Goal: Task Accomplishment & Management: Manage account settings

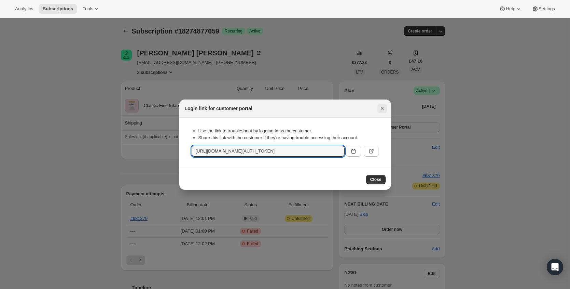
click at [382, 110] on icon "Close" at bounding box center [382, 108] width 7 height 7
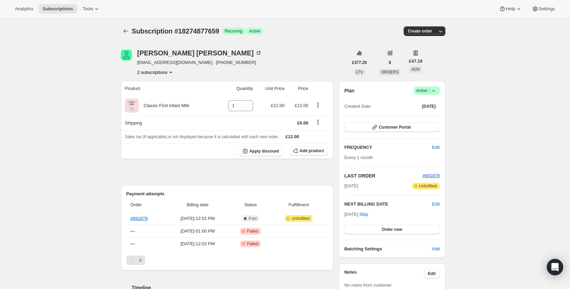
click at [433, 88] on icon at bounding box center [433, 90] width 7 height 7
click at [419, 116] on span "Cancel subscription" at bounding box center [426, 115] width 39 height 5
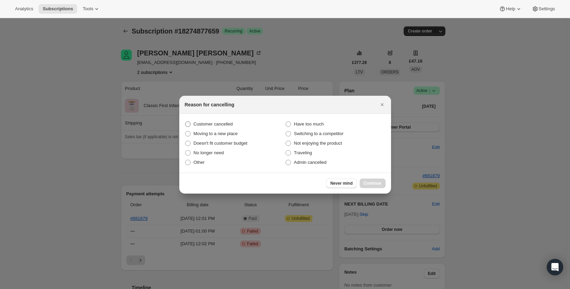
click at [226, 122] on span "Customer cancelled" at bounding box center [213, 123] width 39 height 5
click at [185, 122] on input "Customer cancelled" at bounding box center [185, 121] width 0 height 0
radio input "true"
click at [376, 182] on span "Continue" at bounding box center [373, 182] width 18 height 5
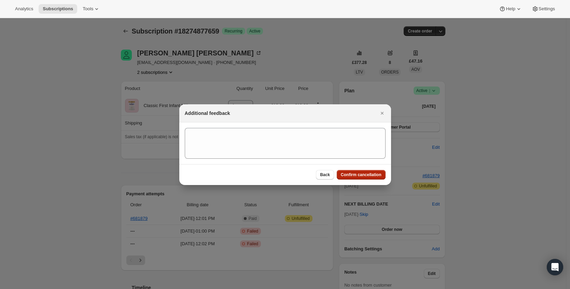
click at [375, 173] on span "Confirm cancellation" at bounding box center [361, 174] width 41 height 5
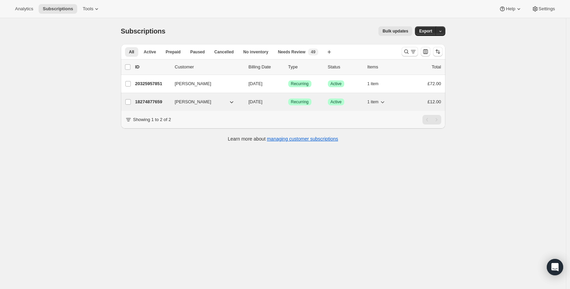
click at [179, 103] on span "[PERSON_NAME]" at bounding box center [193, 101] width 37 height 7
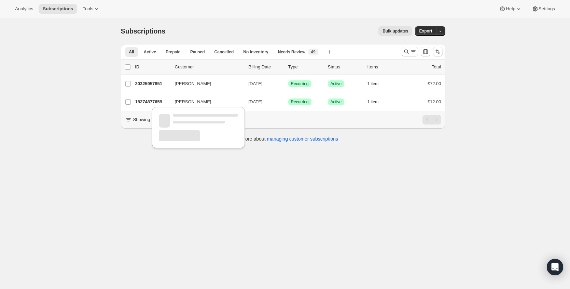
click at [154, 105] on div at bounding box center [198, 129] width 98 height 48
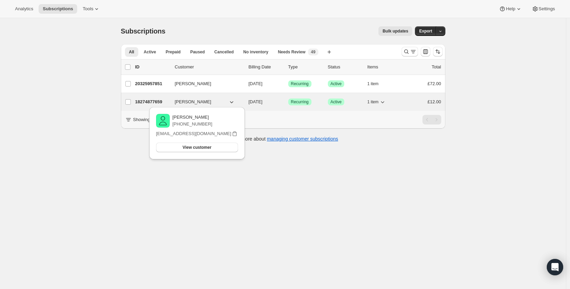
click at [155, 103] on p "18274877659" at bounding box center [152, 101] width 34 height 7
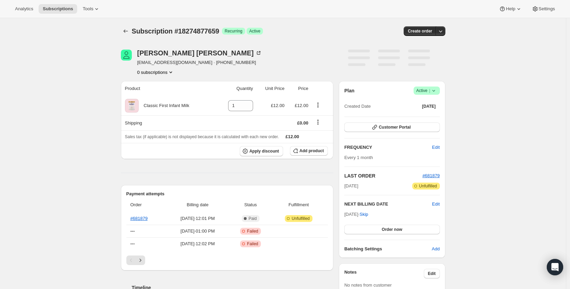
click at [439, 92] on span "Success Active |" at bounding box center [427, 90] width 26 height 8
click at [419, 115] on span "Cancel subscription" at bounding box center [426, 115] width 39 height 5
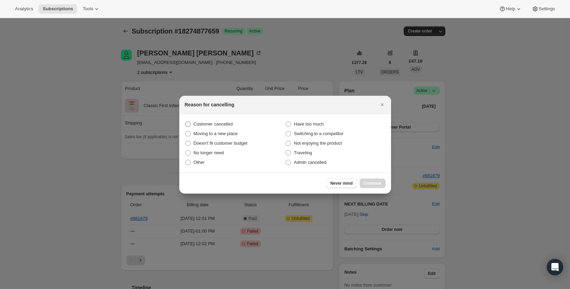
click at [224, 126] on span "Customer cancelled" at bounding box center [213, 123] width 39 height 5
click at [185, 122] on input "Customer cancelled" at bounding box center [185, 121] width 0 height 0
radio input "true"
click at [378, 181] on span "Continue" at bounding box center [373, 182] width 18 height 5
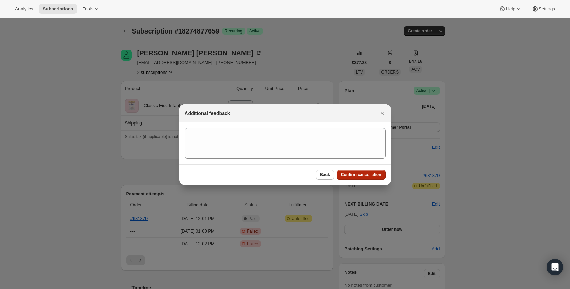
click at [378, 175] on span "Confirm cancellation" at bounding box center [361, 174] width 41 height 5
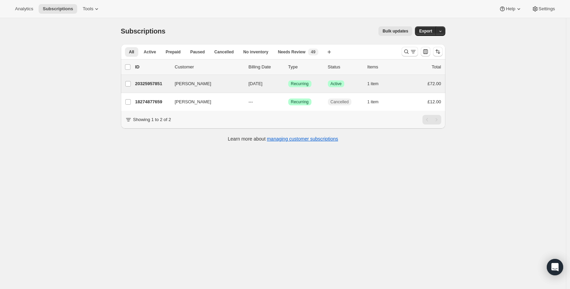
click at [150, 78] on div "[PERSON_NAME] 20325957851 [PERSON_NAME] [DATE] Success Recurring Success Active…" at bounding box center [283, 84] width 324 height 18
click at [150, 80] on div "20325957851 [PERSON_NAME] [DATE] Success Recurring Success Active 1 item £72.00" at bounding box center [288, 84] width 306 height 10
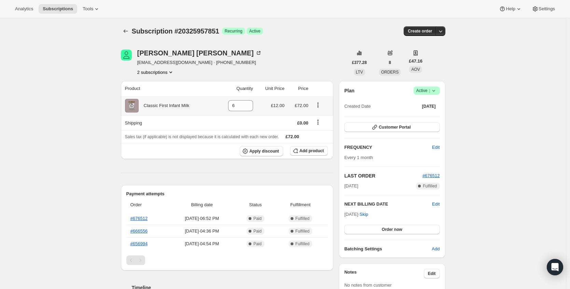
click at [321, 105] on icon "Product actions" at bounding box center [318, 104] width 7 height 7
drag, startPoint x: 260, startPoint y: 131, endPoint x: 271, endPoint y: 139, distance: 13.6
click at [261, 131] on th "Sales tax (if applicable) is not displayed because it is calculated with each n…" at bounding box center [227, 136] width 213 height 13
click at [308, 149] on span "Add product" at bounding box center [312, 150] width 24 height 5
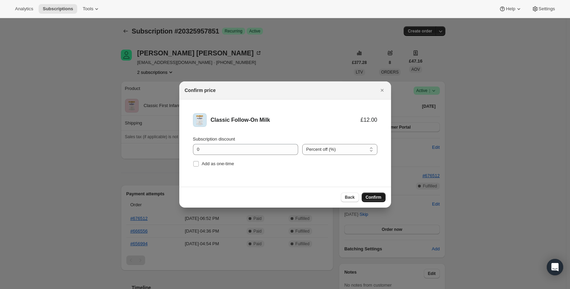
click at [377, 198] on span "Confirm" at bounding box center [374, 196] width 16 height 5
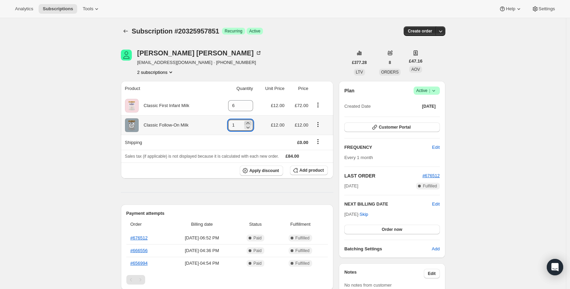
click at [249, 122] on icon at bounding box center [248, 123] width 7 height 7
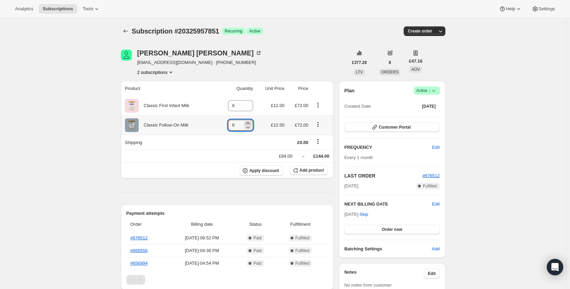
click at [249, 122] on icon at bounding box center [248, 123] width 7 height 7
type input "8"
click at [249, 107] on icon at bounding box center [248, 107] width 7 height 7
click at [249, 108] on icon at bounding box center [248, 107] width 7 height 7
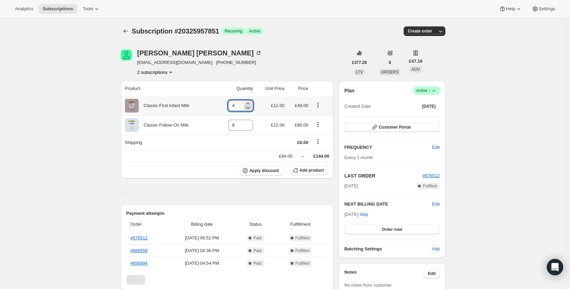
click at [249, 108] on icon at bounding box center [248, 107] width 7 height 7
type input "0"
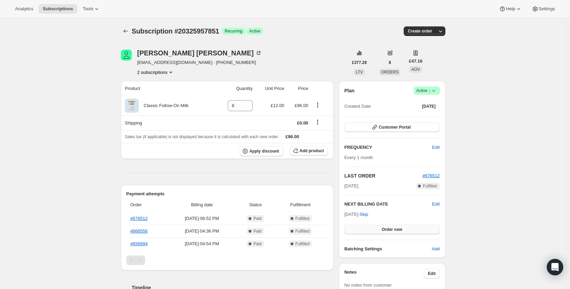
click at [409, 230] on button "Order now" at bounding box center [391, 229] width 95 height 10
click at [407, 229] on span "Click to confirm" at bounding box center [391, 228] width 31 height 5
